Goal: Transaction & Acquisition: Purchase product/service

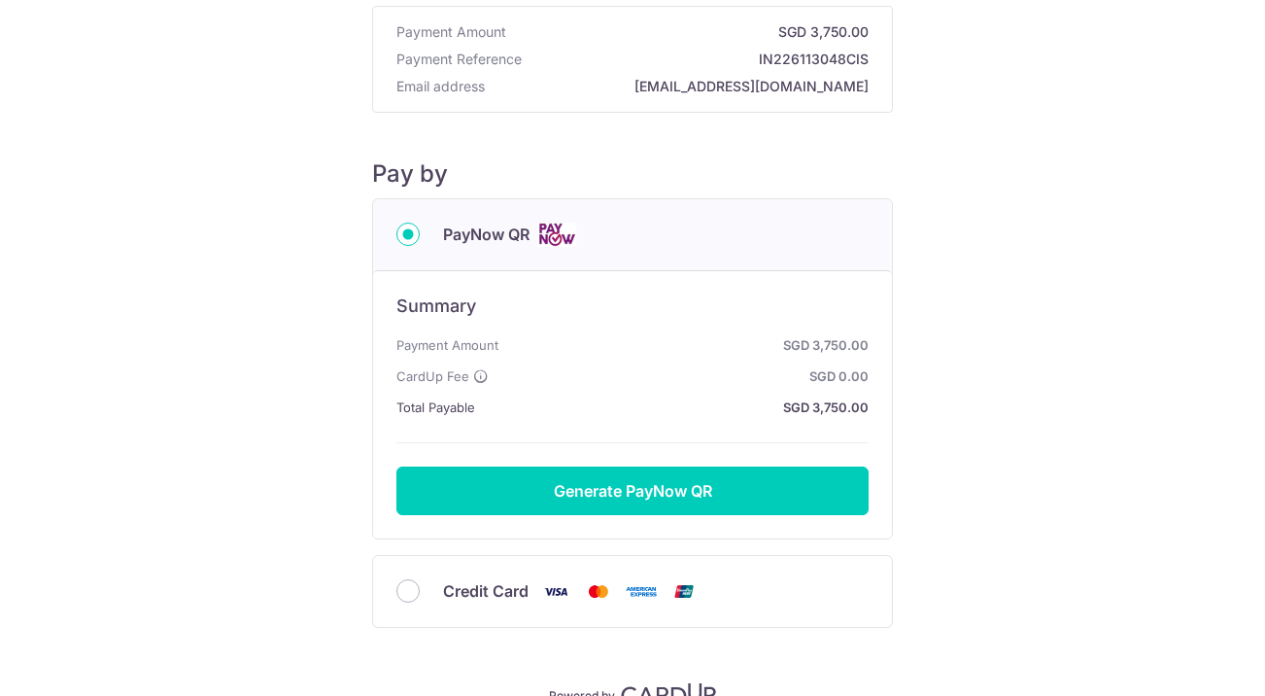
scroll to position [197, 0]
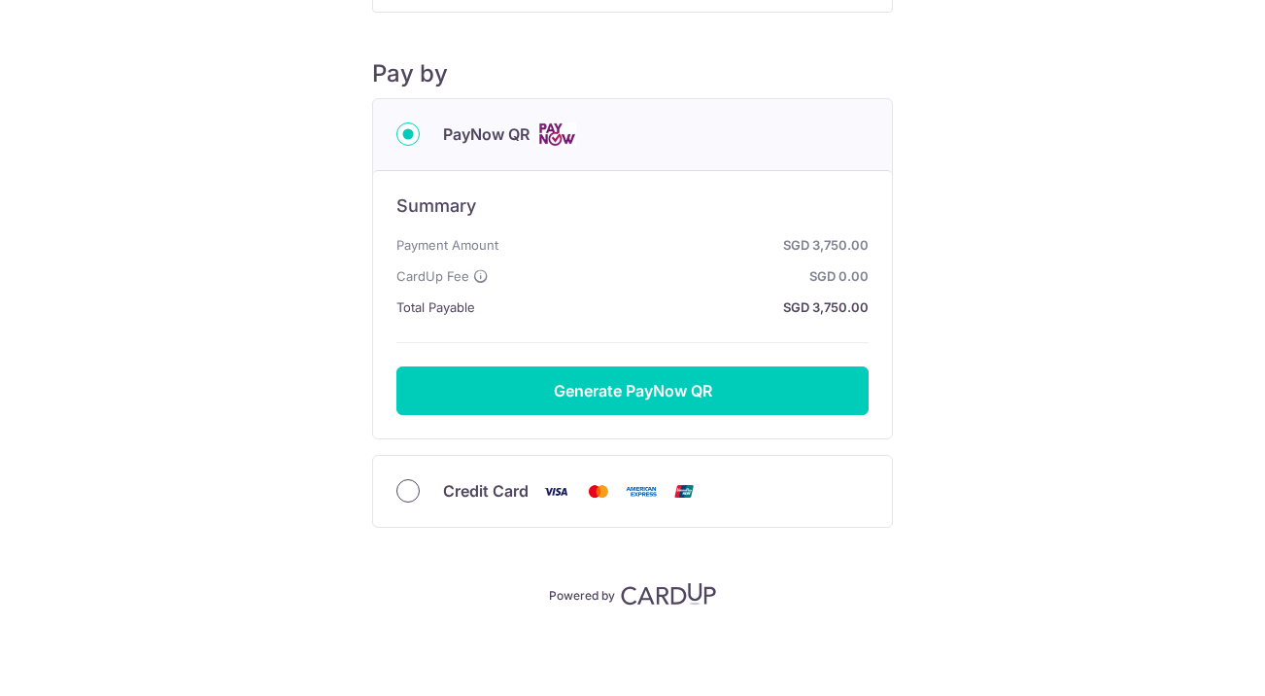
click at [403, 493] on input "Credit Card" at bounding box center [407, 490] width 23 height 23
radio input "true"
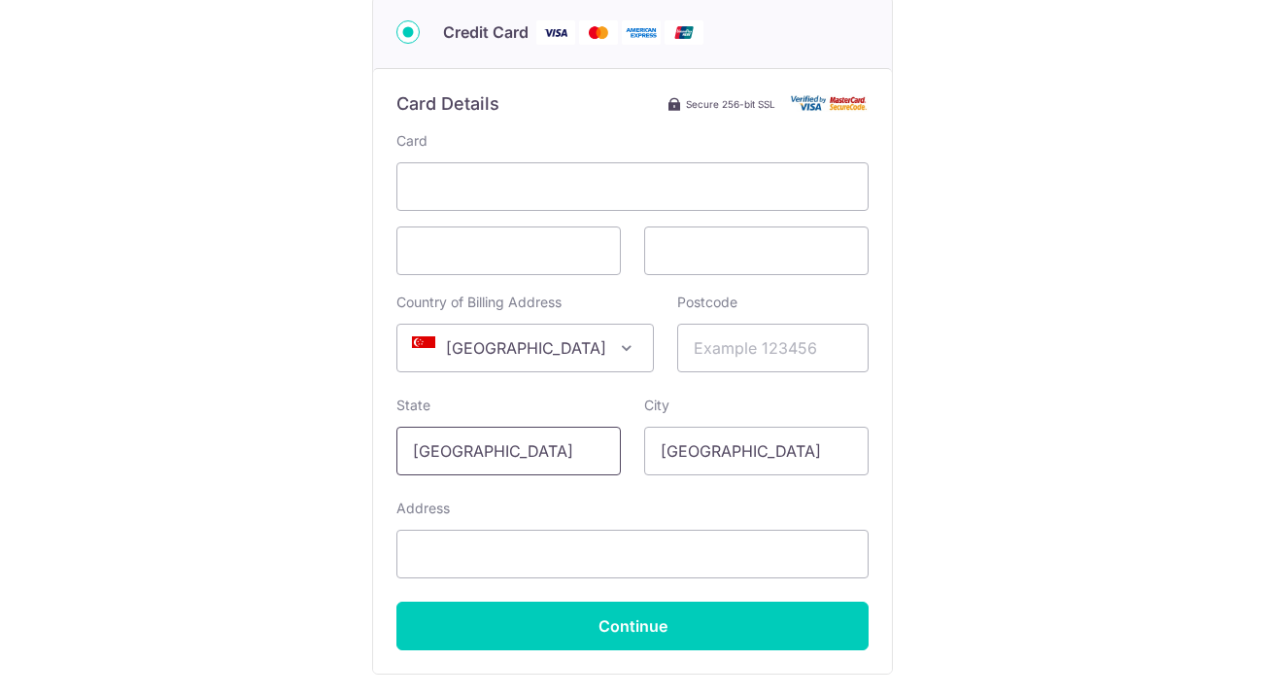
scroll to position [390, 0]
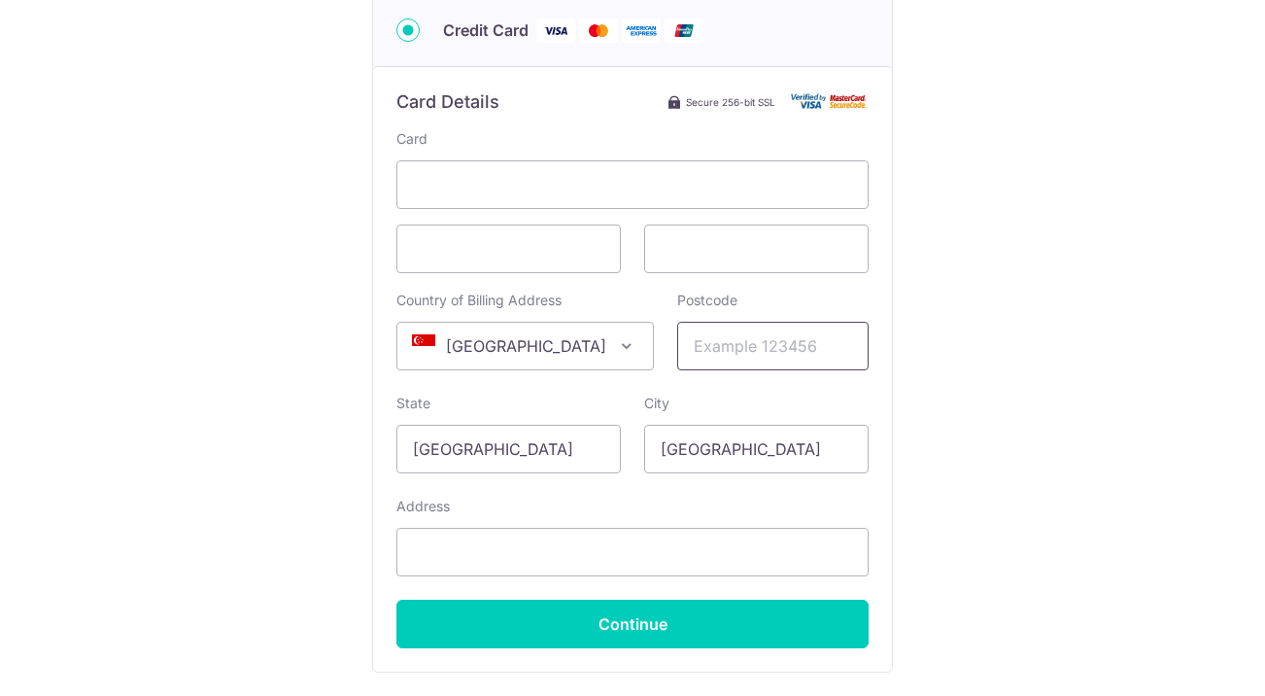
click at [759, 346] on input "Postcode" at bounding box center [772, 346] width 191 height 49
type input "180271"
type input "[STREET_ADDRESS]"
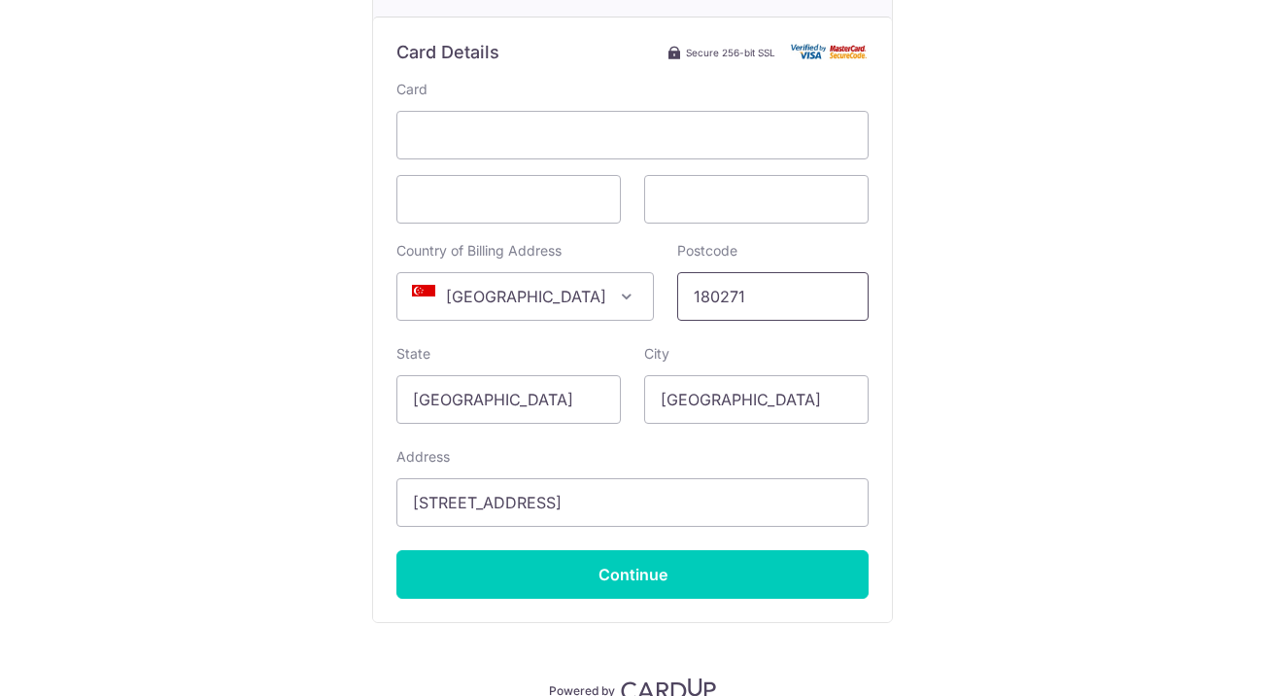
scroll to position [456, 0]
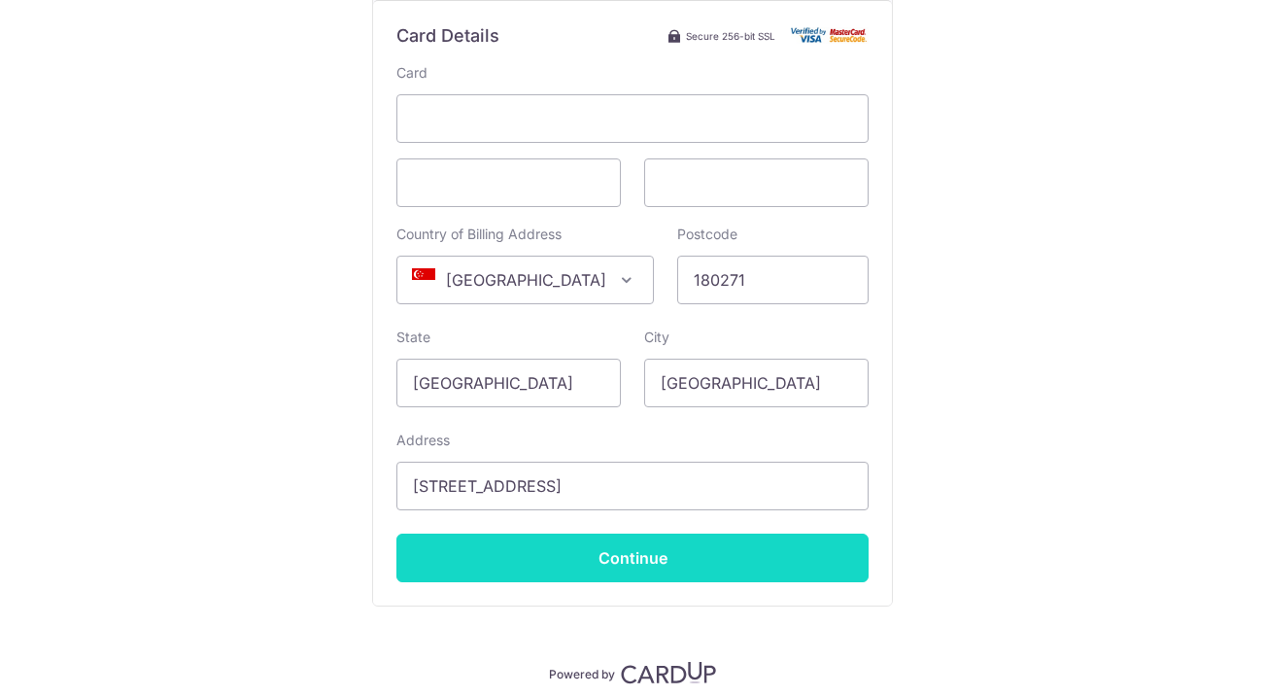
click at [651, 551] on input "Continue" at bounding box center [632, 557] width 472 height 49
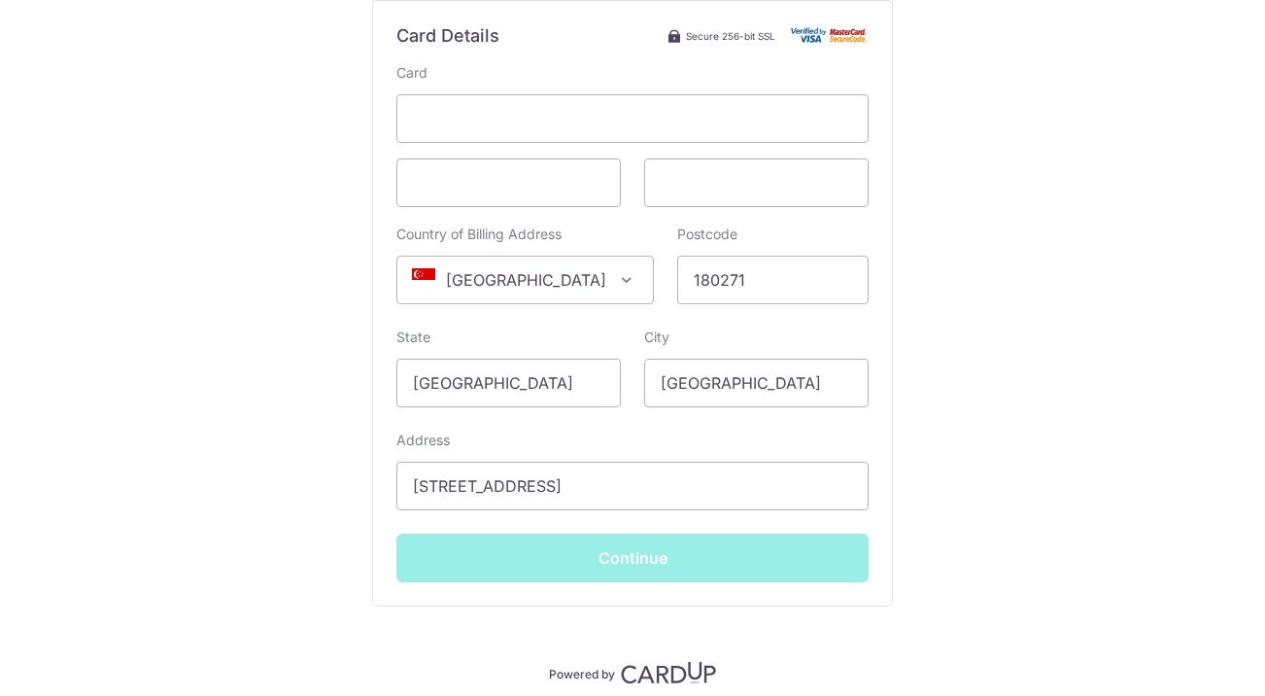
type input "**** 6525"
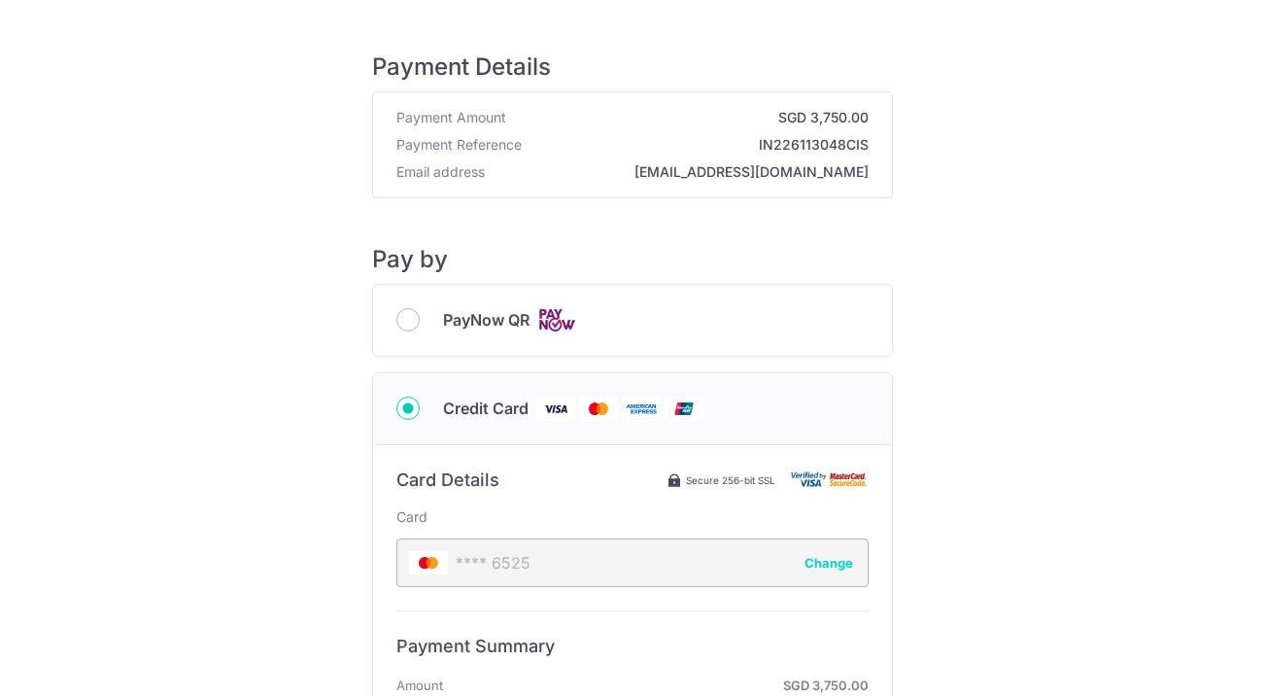
scroll to position [0, 0]
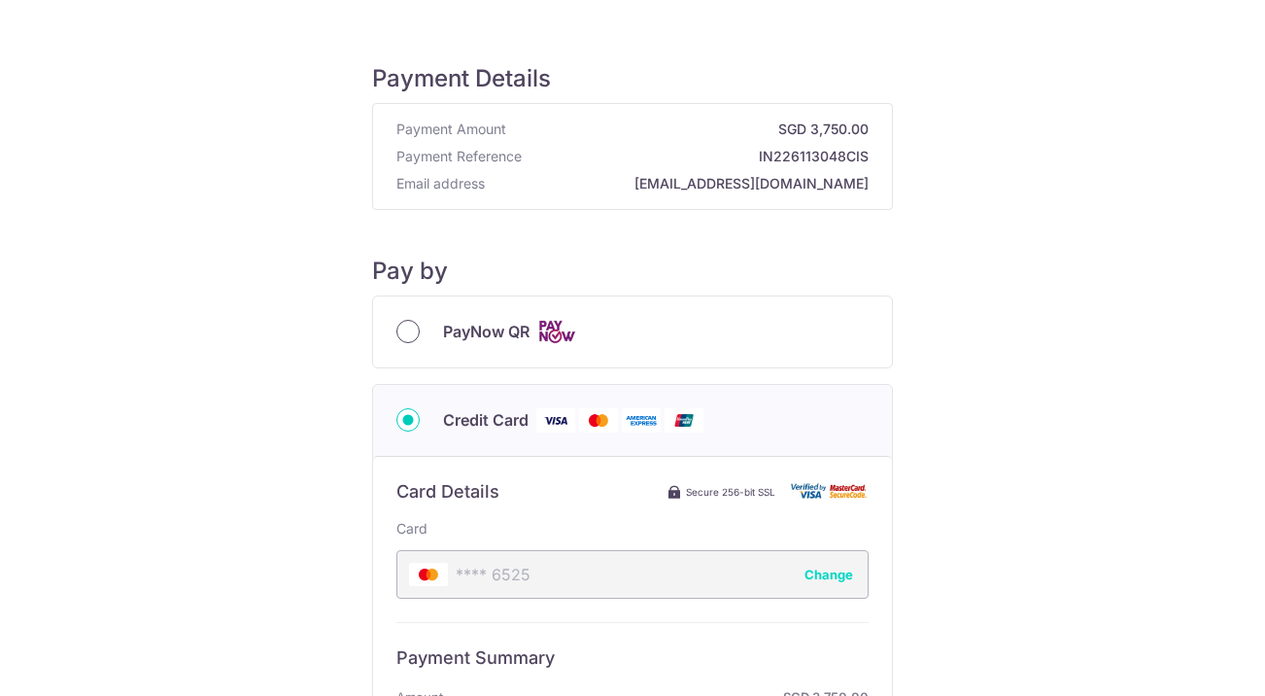
click at [405, 335] on input "PayNow QR" at bounding box center [407, 331] width 23 height 23
radio input "true"
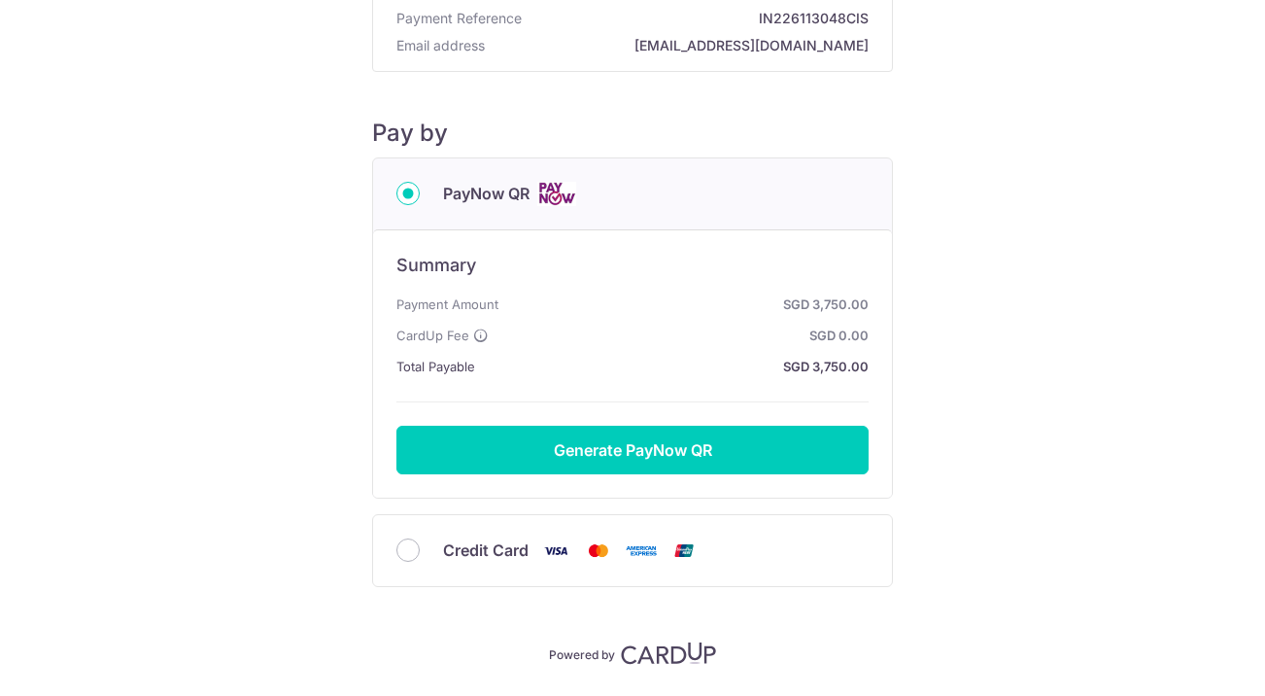
scroll to position [197, 0]
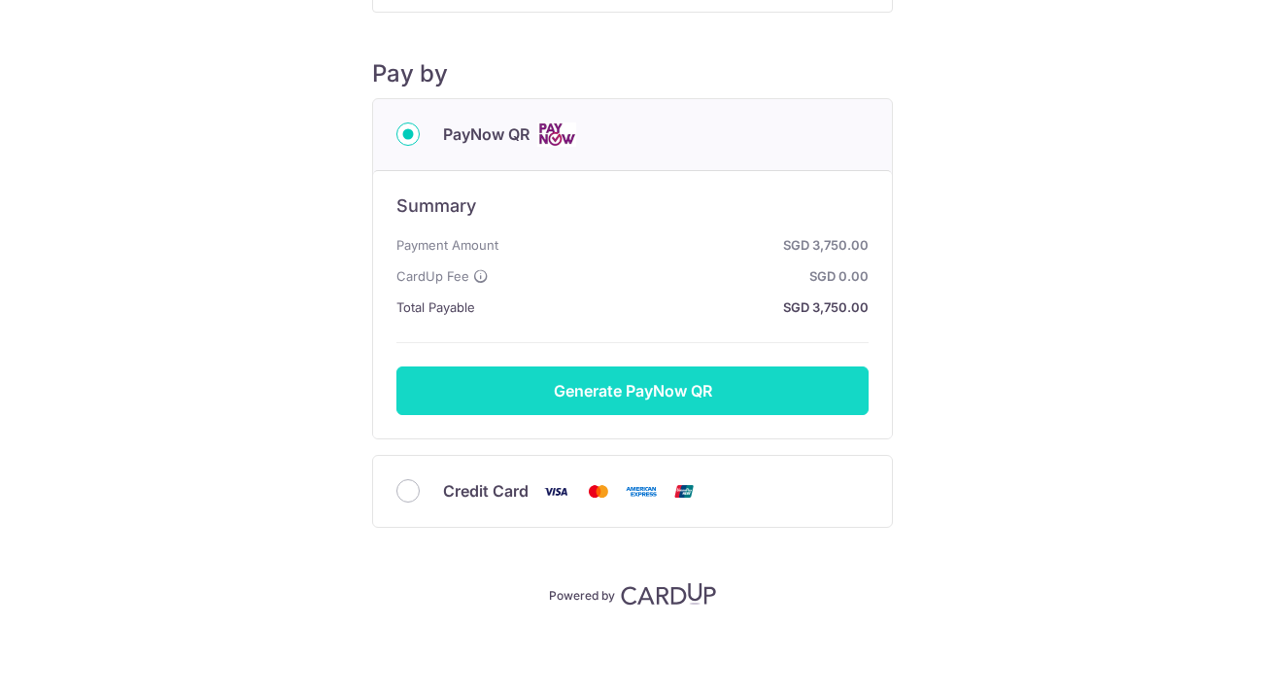
click at [695, 394] on button "Generate PayNow QR" at bounding box center [632, 390] width 472 height 49
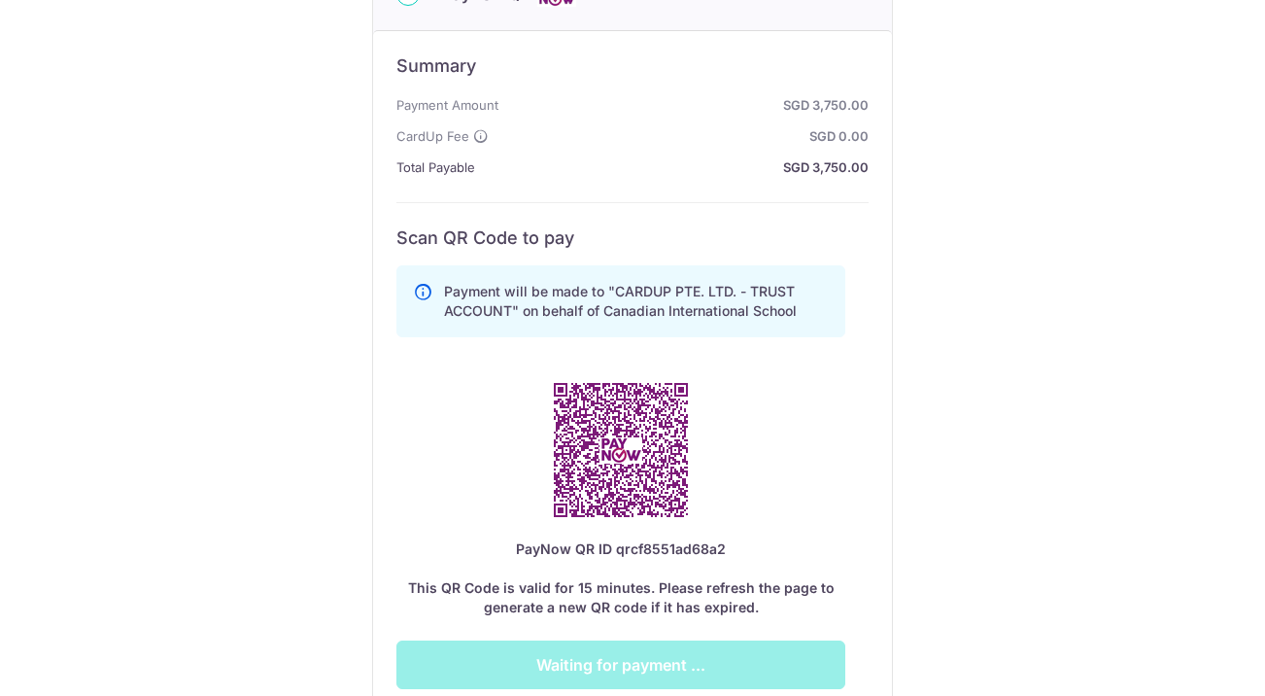
scroll to position [339, 0]
